Goal: Task Accomplishment & Management: Manage account settings

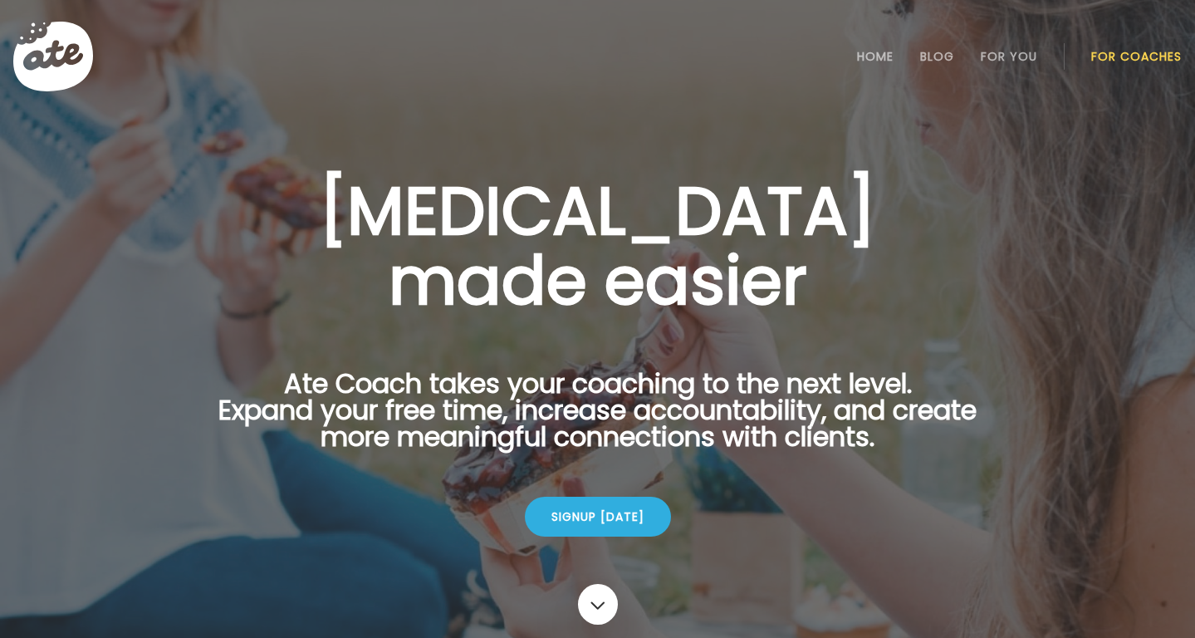
click at [1149, 53] on link "For Coaches" at bounding box center [1136, 56] width 91 height 13
click at [1152, 61] on link "Login" at bounding box center [1137, 56] width 76 height 33
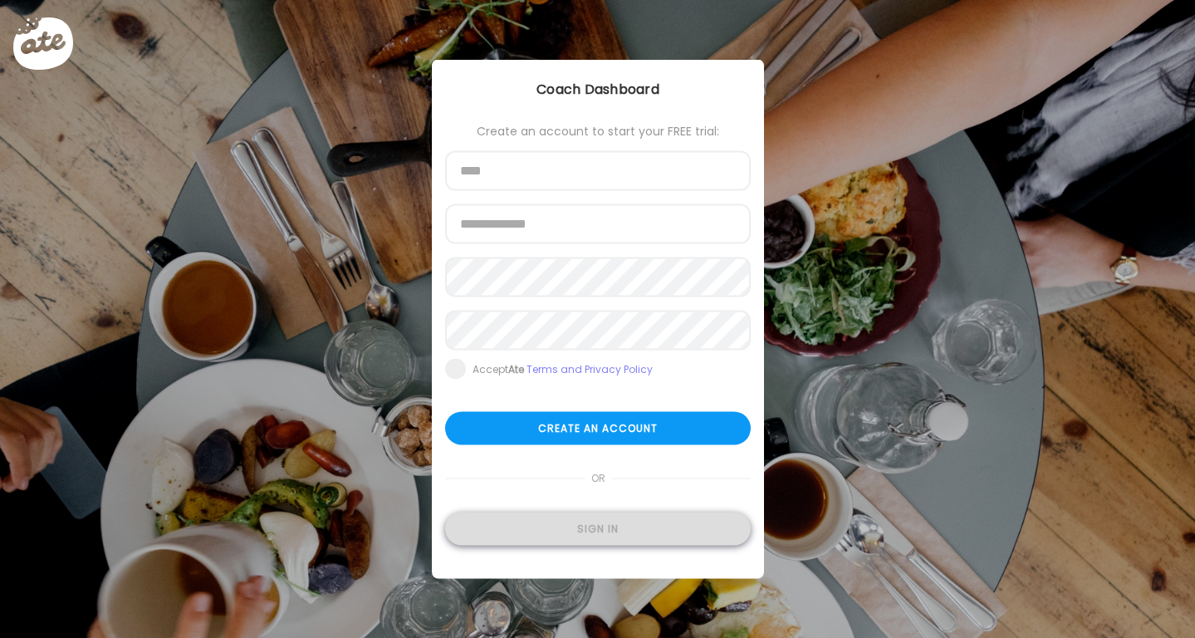
click at [571, 535] on div "Sign in" at bounding box center [598, 528] width 306 height 33
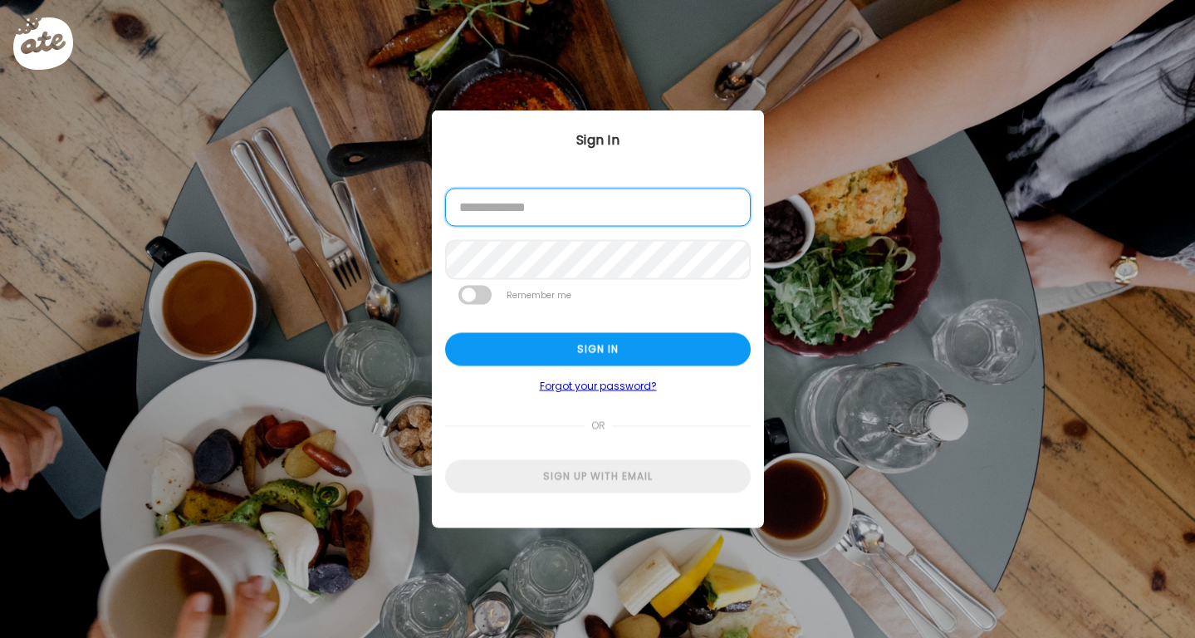
click at [573, 211] on input "email" at bounding box center [598, 208] width 306 height 38
type input "**********"
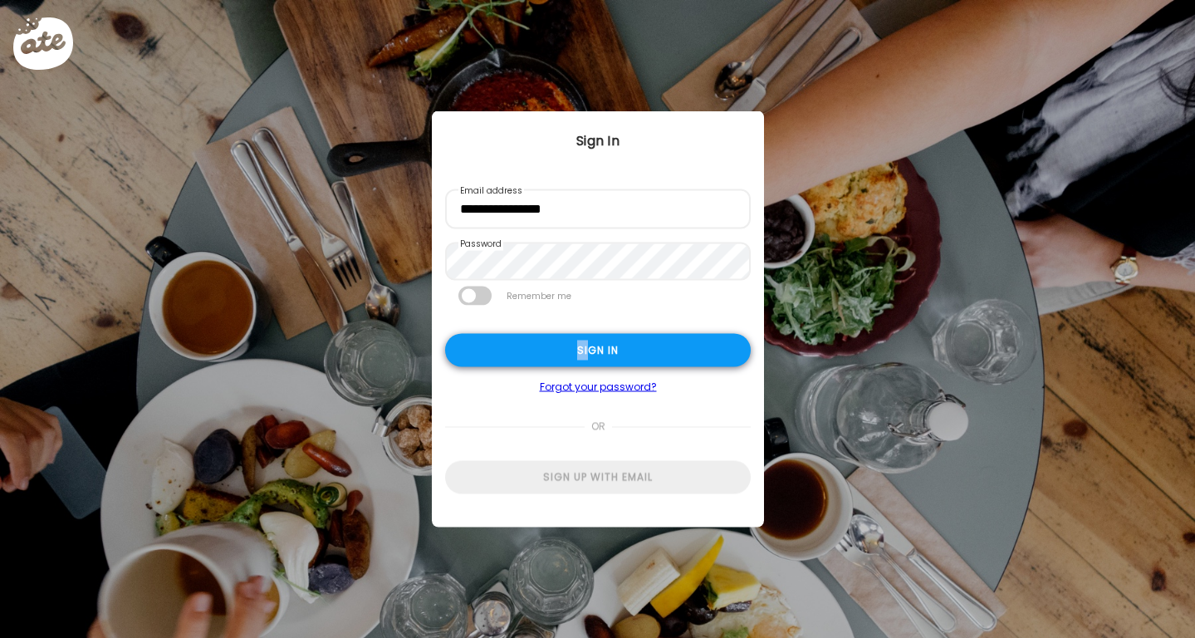
click at [589, 340] on div "Sign in" at bounding box center [598, 350] width 306 height 33
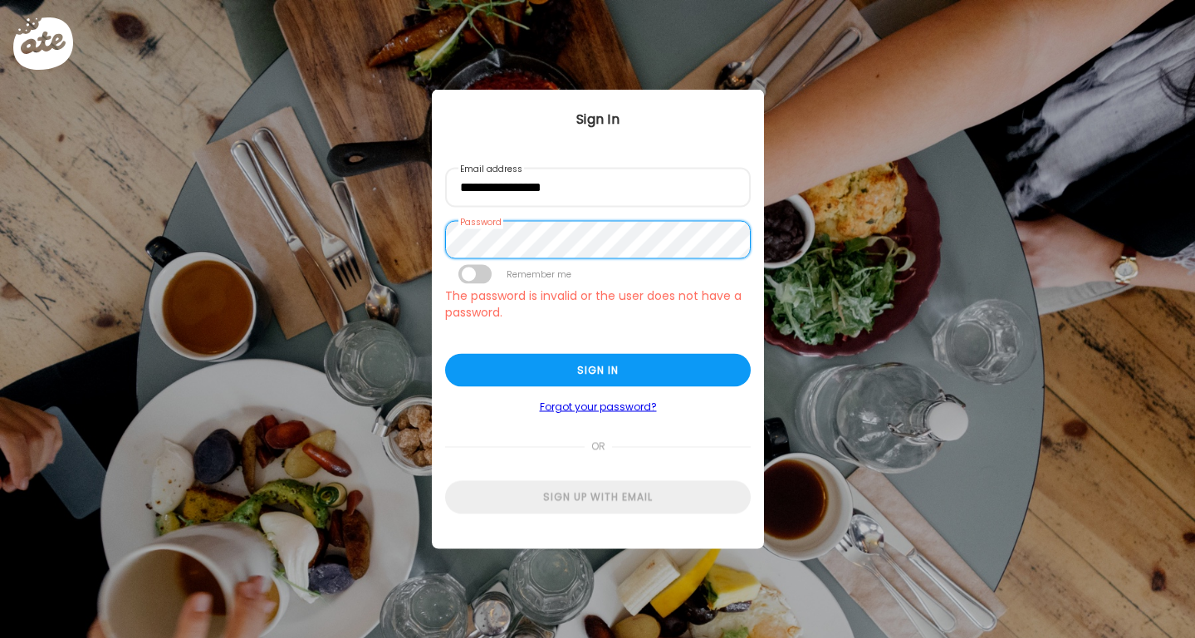
click at [421, 228] on div "Ate Coach Dashboard Wahoo! It’s official Take a moment to set up your Coach Pro…" at bounding box center [597, 319] width 1195 height 638
click at [369, 217] on div "Ate Coach Dashboard Wahoo! It’s official Take a moment to set up your Coach Pro…" at bounding box center [597, 319] width 1195 height 638
click at [412, 242] on div "Ate Coach Dashboard Wahoo! It’s official Take a moment to set up your Coach Pro…" at bounding box center [597, 319] width 1195 height 638
click at [411, 242] on div "Ate Coach Dashboard Wahoo! It’s official Take a moment to set up your Coach Pro…" at bounding box center [597, 319] width 1195 height 638
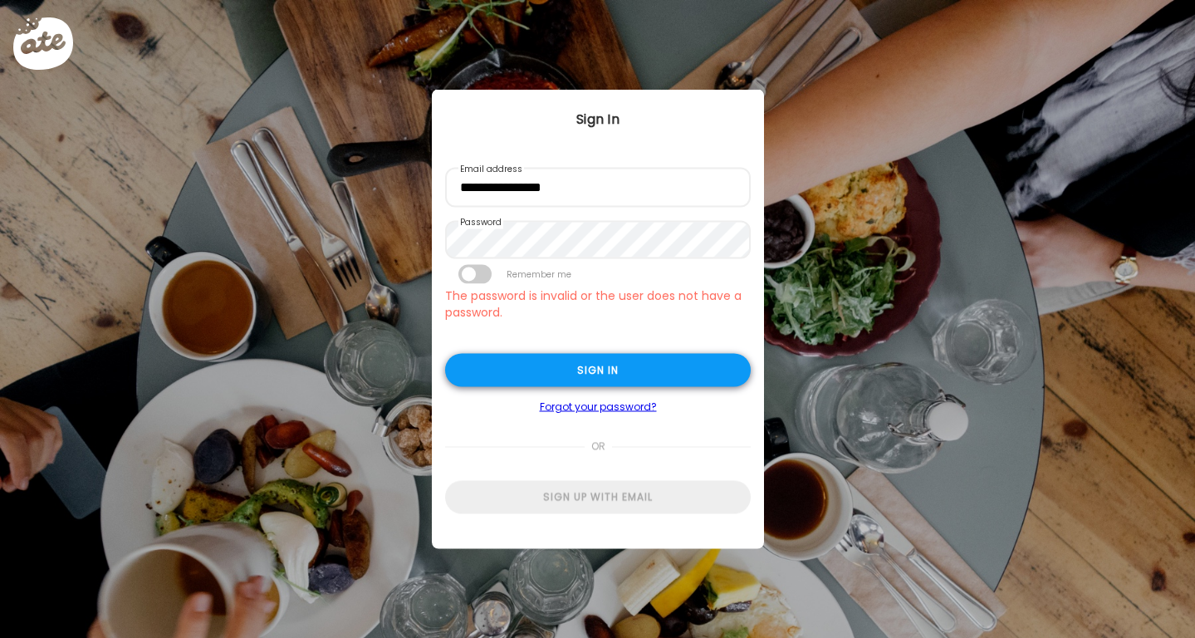
click at [591, 376] on div "Sign in" at bounding box center [598, 370] width 306 height 33
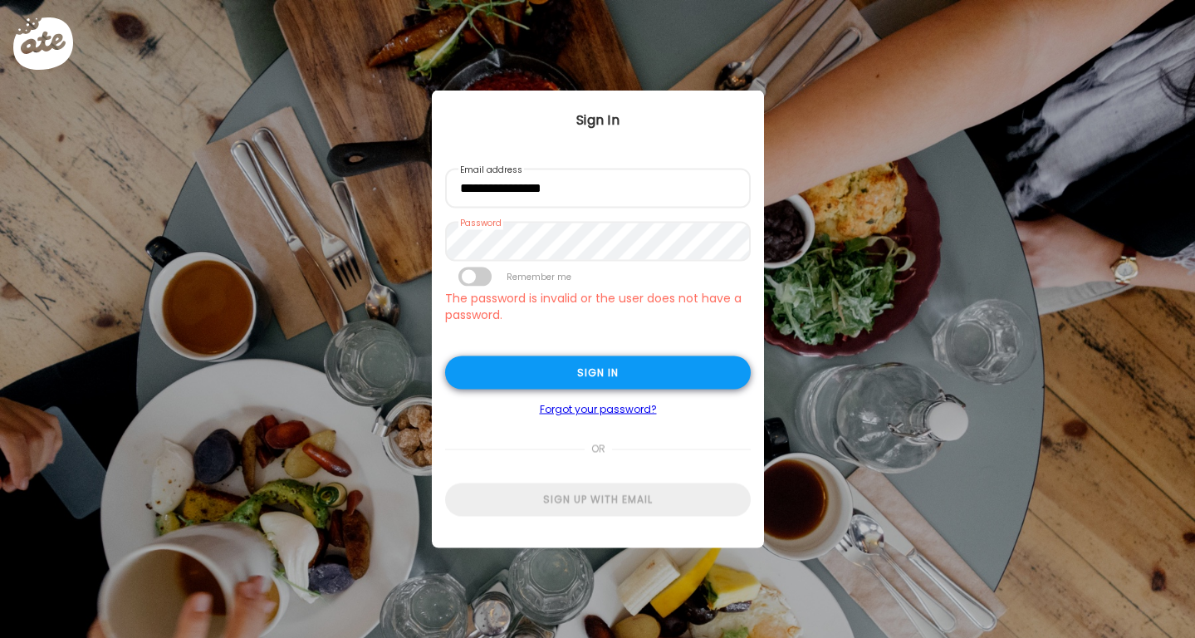
click at [644, 370] on div "Sign in" at bounding box center [598, 372] width 306 height 33
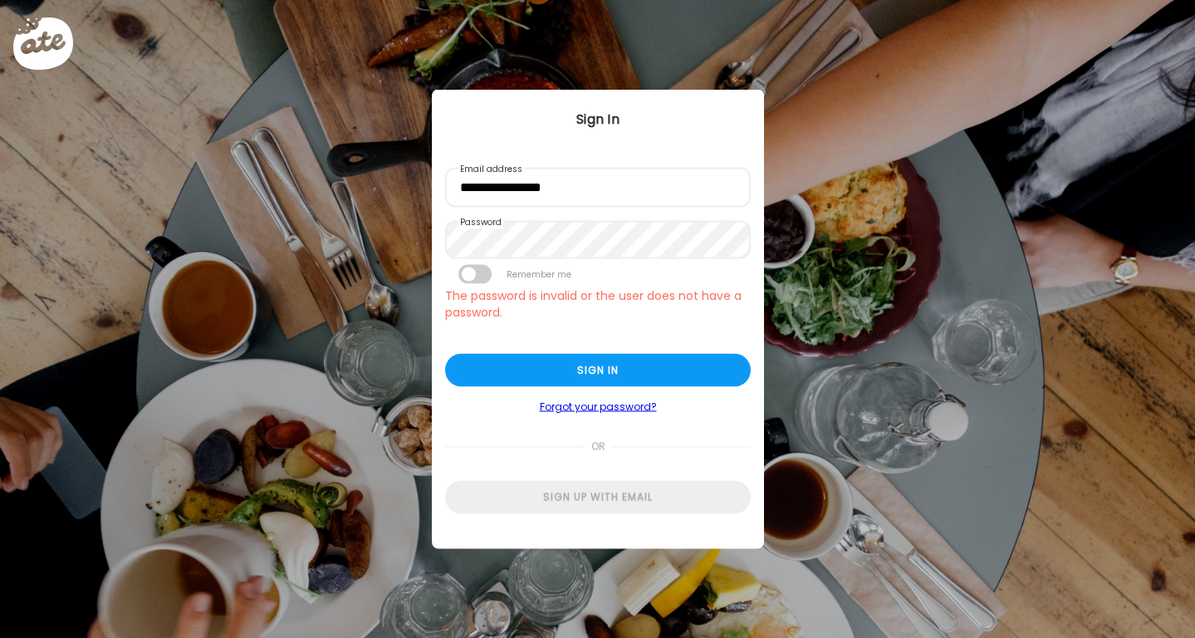
click at [674, 343] on form "**********" at bounding box center [598, 341] width 306 height 346
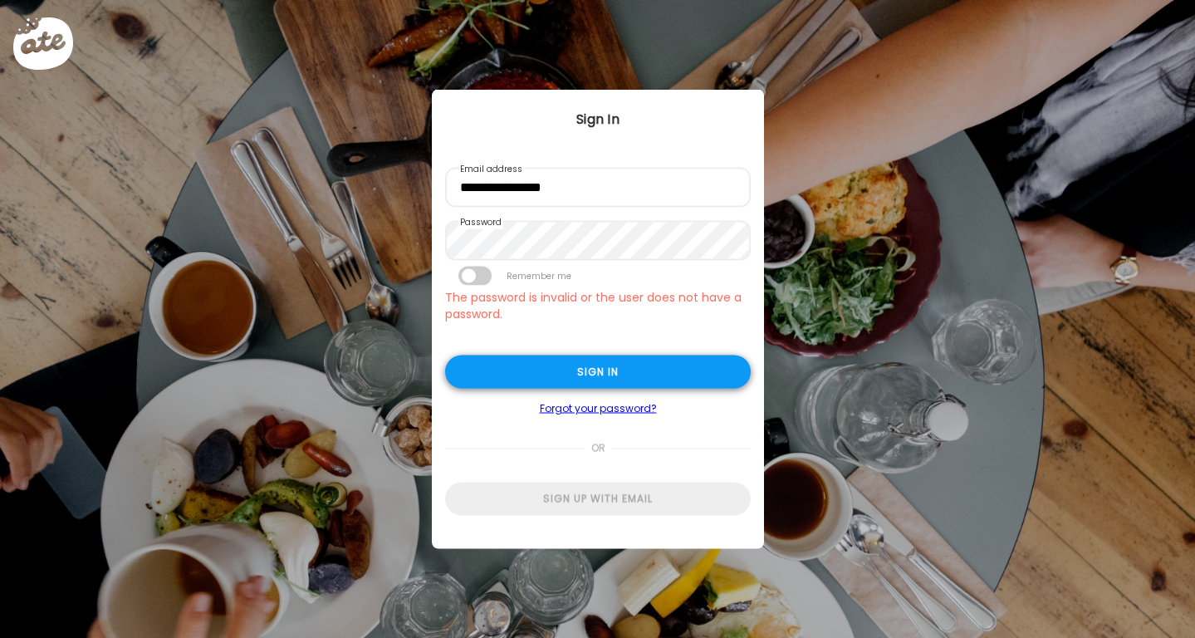
click at [674, 355] on div "Sign in" at bounding box center [598, 371] width 306 height 33
